Goal: Information Seeking & Learning: Learn about a topic

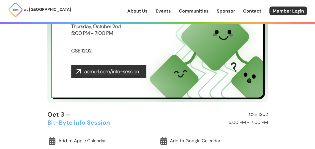
scroll to position [72, 0]
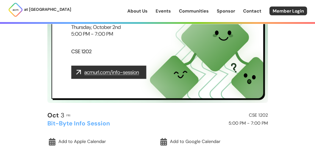
click at [110, 73] on img at bounding box center [157, 41] width 220 height 124
click at [90, 73] on img at bounding box center [157, 41] width 220 height 124
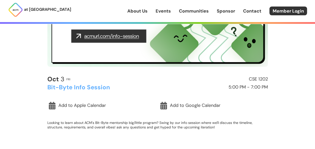
scroll to position [108, 0]
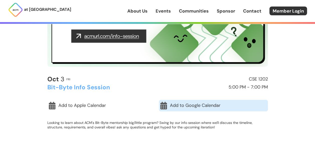
click at [176, 106] on link "Add to Google Calendar" at bounding box center [213, 106] width 109 height 12
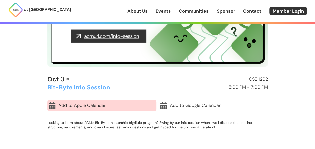
click at [65, 108] on link "Add to Apple Calendar" at bounding box center [101, 106] width 109 height 12
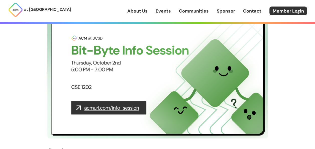
scroll to position [0, 0]
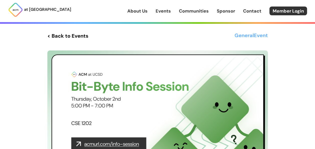
click at [65, 37] on link "< Back to Events" at bounding box center [67, 35] width 41 height 9
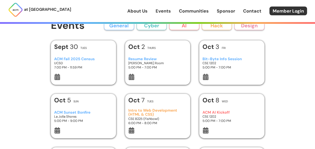
scroll to position [8, 0]
click at [241, 66] on h3 "5:00 PM - 7:00 PM" at bounding box center [231, 67] width 58 height 4
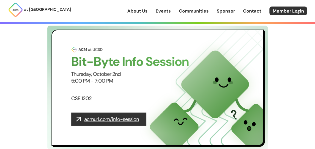
scroll to position [97, 0]
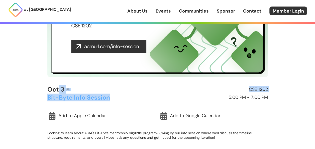
drag, startPoint x: 58, startPoint y: 89, endPoint x: 114, endPoint y: 102, distance: 57.2
click at [114, 102] on div "[DATE] Fri CSE 1202 Bit-Byte Info Session 5:00 PM - 7:00 PM Add to Apple Calend…" at bounding box center [157, 116] width 220 height 60
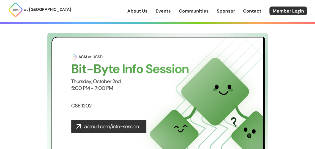
scroll to position [0, 0]
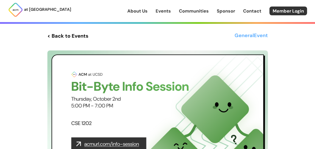
click at [49, 33] on link "< Back to Events" at bounding box center [67, 35] width 41 height 9
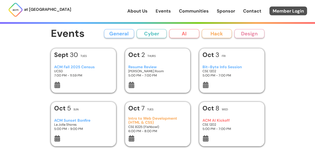
click at [280, 10] on link "Member Login" at bounding box center [288, 11] width 38 height 9
